Goal: Task Accomplishment & Management: Complete application form

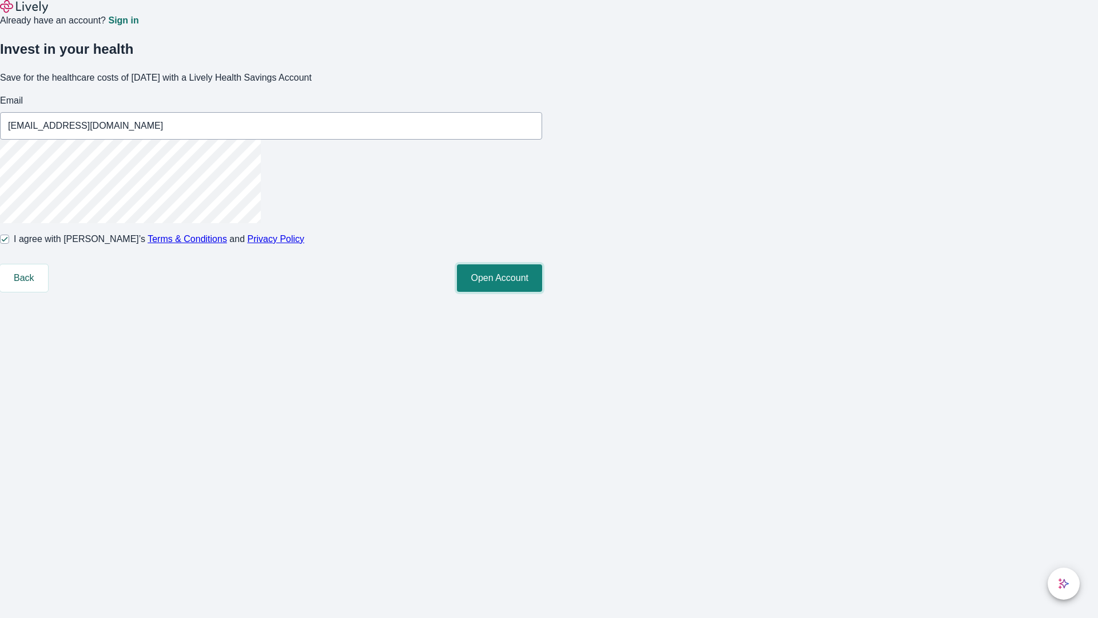
click at [542, 292] on button "Open Account" at bounding box center [499, 277] width 85 height 27
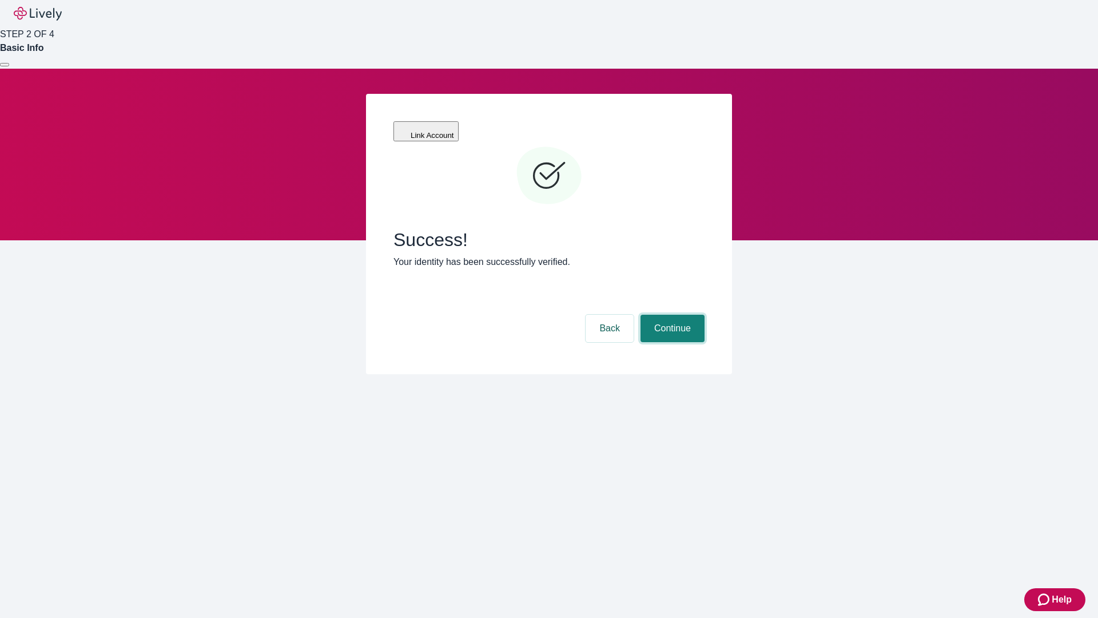
click at [671, 315] on button "Continue" at bounding box center [673, 328] width 64 height 27
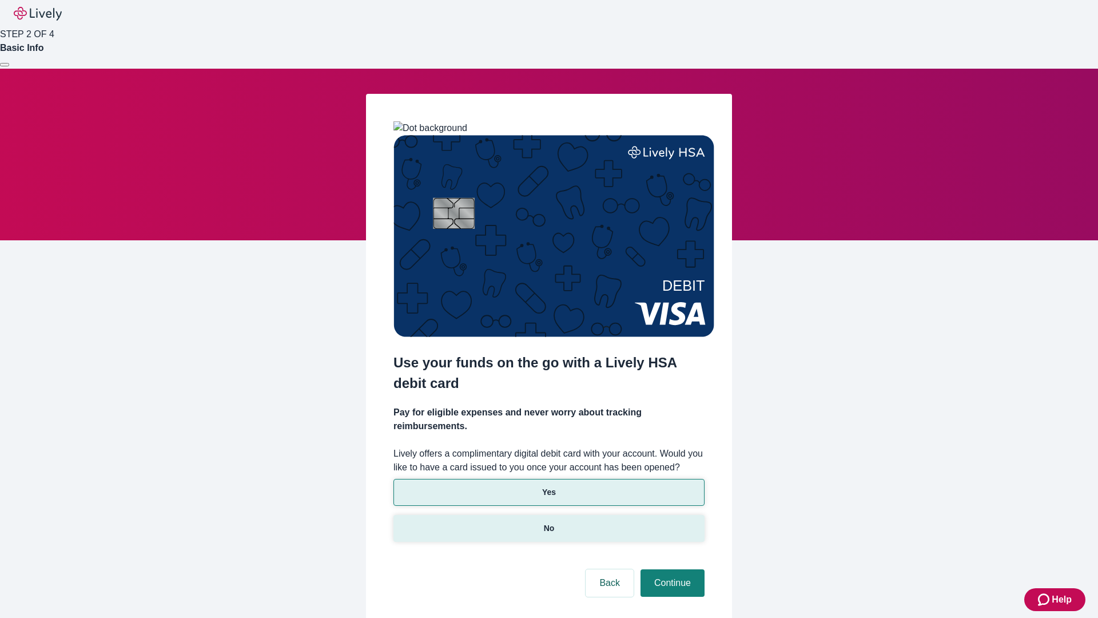
click at [548, 522] on p "No" at bounding box center [549, 528] width 11 height 12
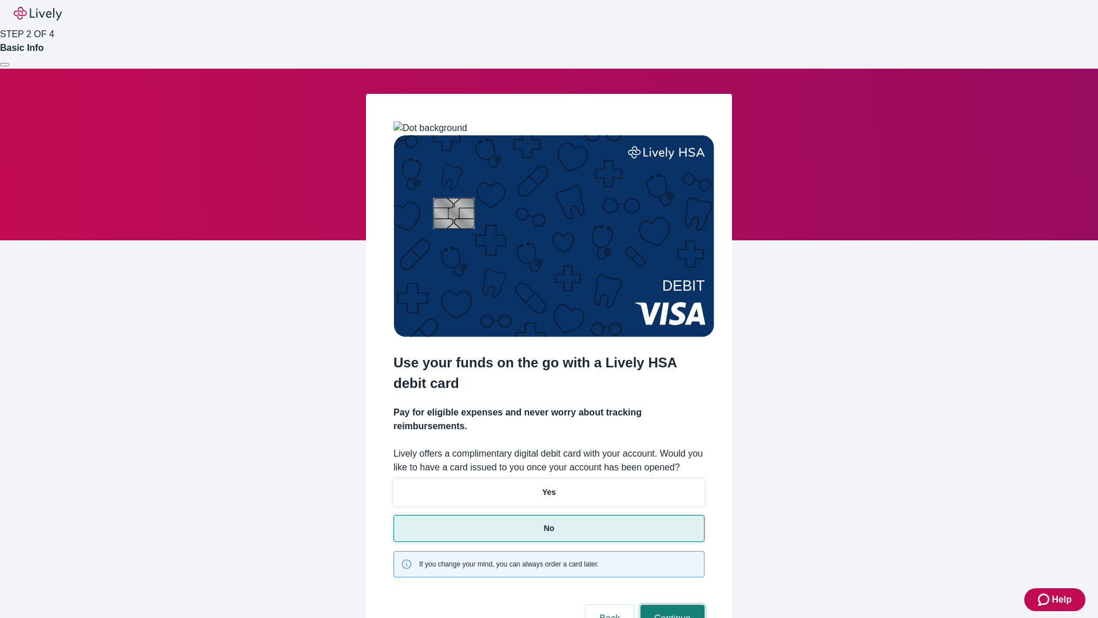
click at [671, 605] on button "Continue" at bounding box center [673, 618] width 64 height 27
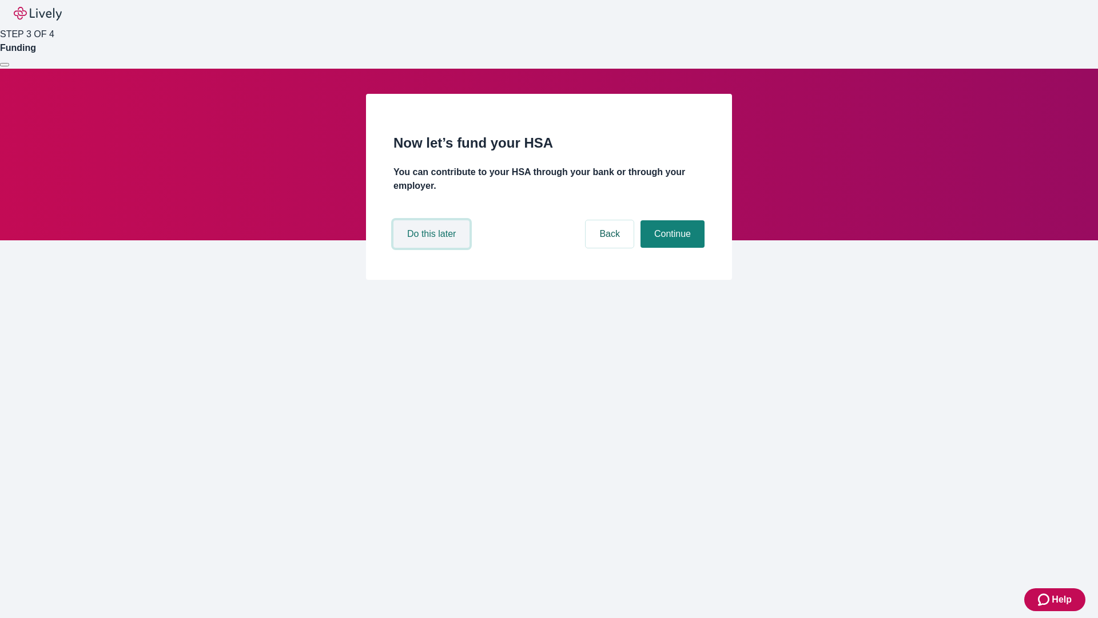
click at [433, 248] on button "Do this later" at bounding box center [431, 233] width 76 height 27
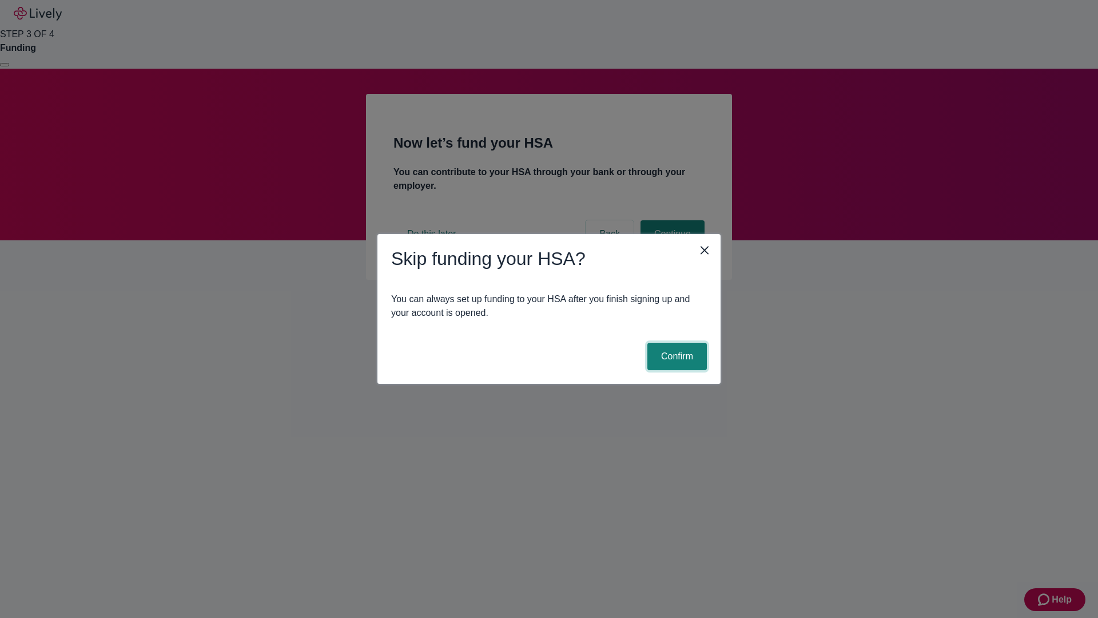
click at [675, 356] on button "Confirm" at bounding box center [676, 356] width 59 height 27
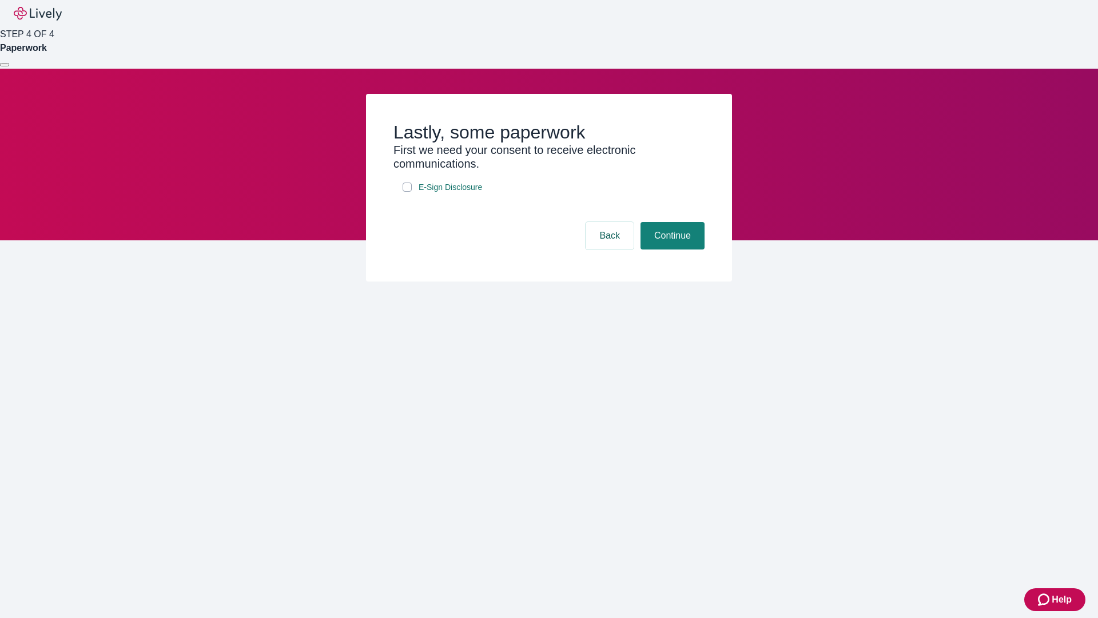
click at [407, 192] on input "E-Sign Disclosure" at bounding box center [407, 186] width 9 height 9
checkbox input "true"
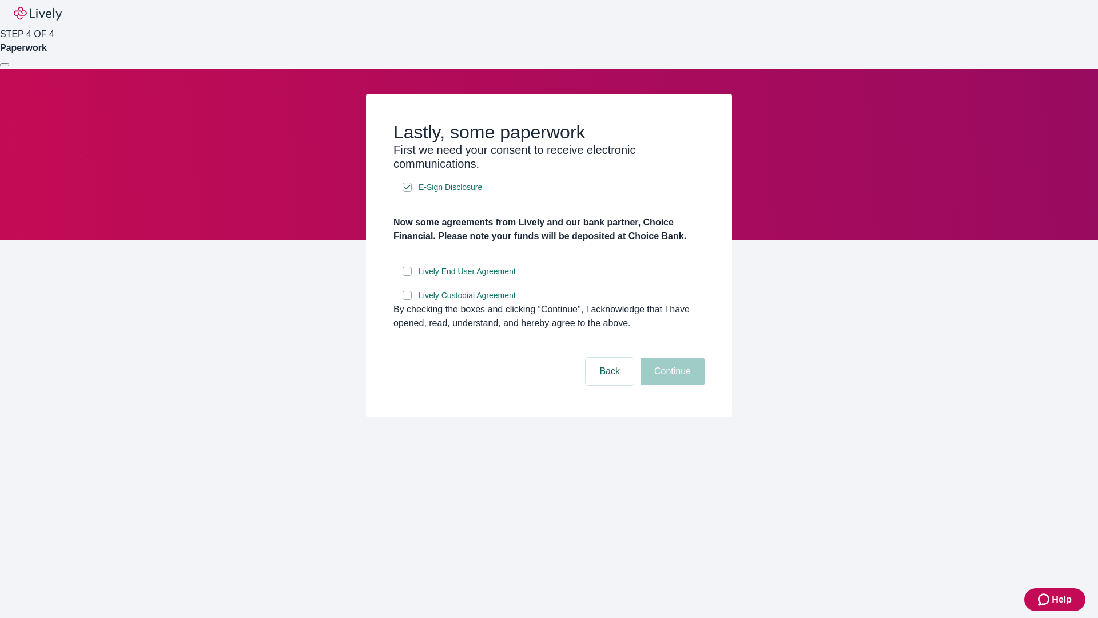
click at [407, 276] on input "Lively End User Agreement" at bounding box center [407, 271] width 9 height 9
checkbox input "true"
click at [407, 300] on input "Lively Custodial Agreement" at bounding box center [407, 295] width 9 height 9
checkbox input "true"
click at [671, 385] on button "Continue" at bounding box center [673, 370] width 64 height 27
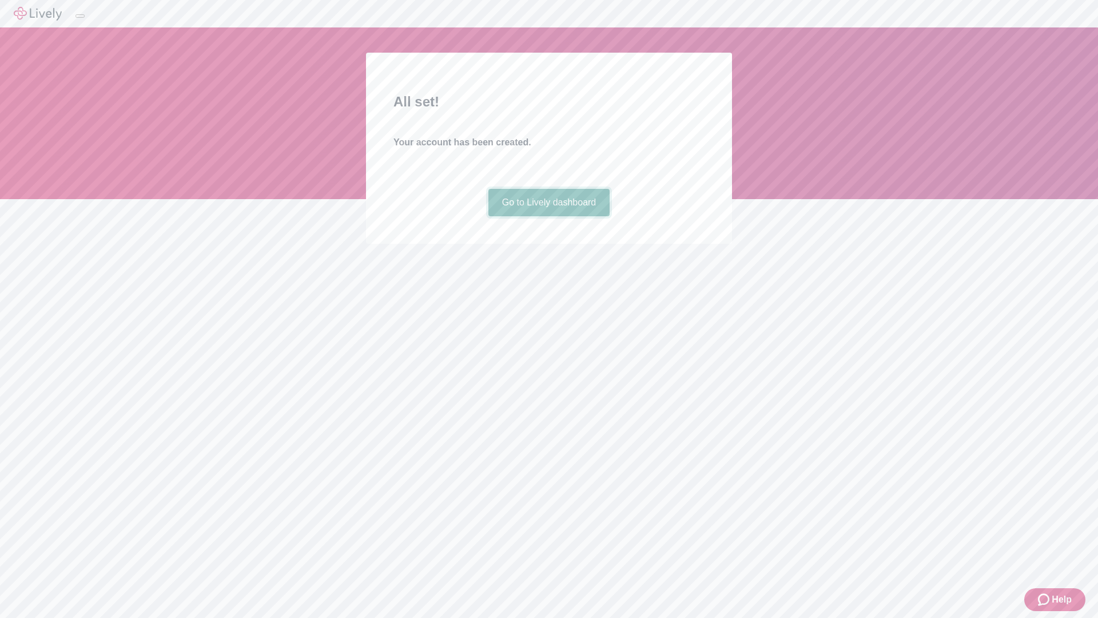
click at [548, 216] on link "Go to Lively dashboard" at bounding box center [549, 202] width 122 height 27
